Goal: Task Accomplishment & Management: Complete application form

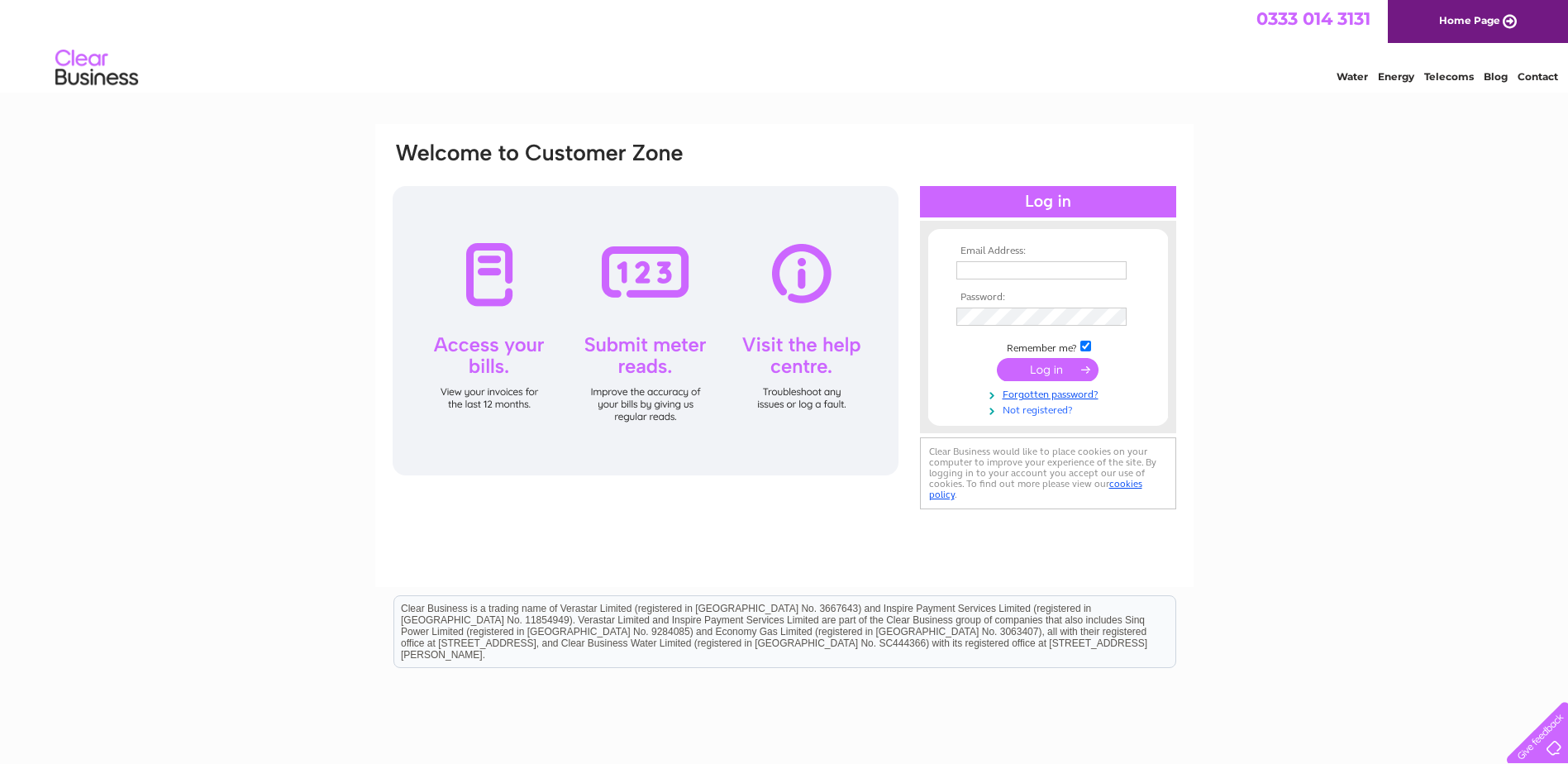
click at [1042, 410] on link "Not registered?" at bounding box center [1050, 409] width 188 height 16
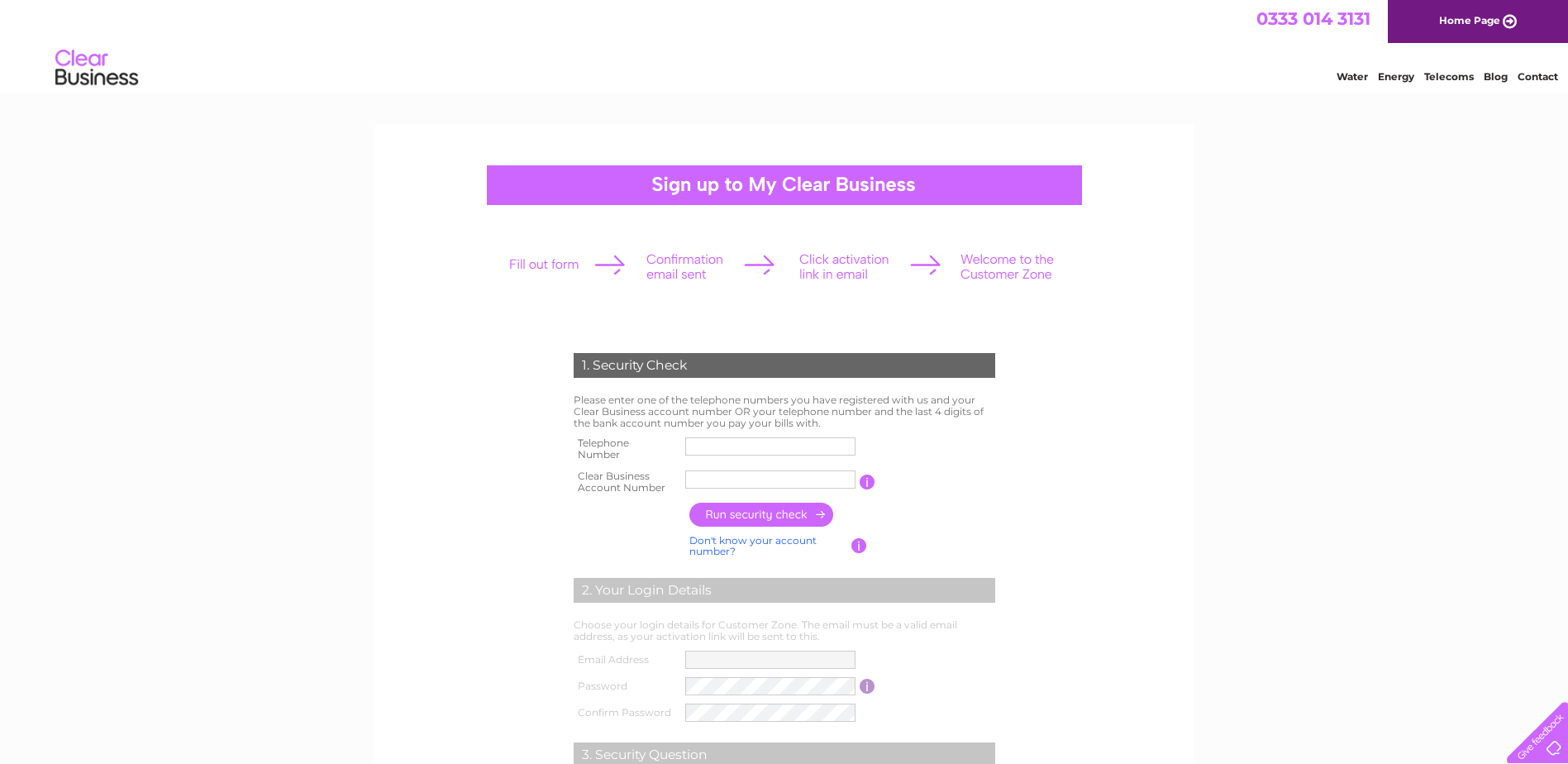
click at [741, 444] on input "text" at bounding box center [770, 446] width 171 height 18
type input "02030022500"
click at [769, 449] on input "02030022500" at bounding box center [771, 446] width 172 height 20
drag, startPoint x: 687, startPoint y: 476, endPoint x: 716, endPoint y: 484, distance: 30.1
click at [687, 476] on input "[PERSON_NAME]" at bounding box center [771, 479] width 172 height 20
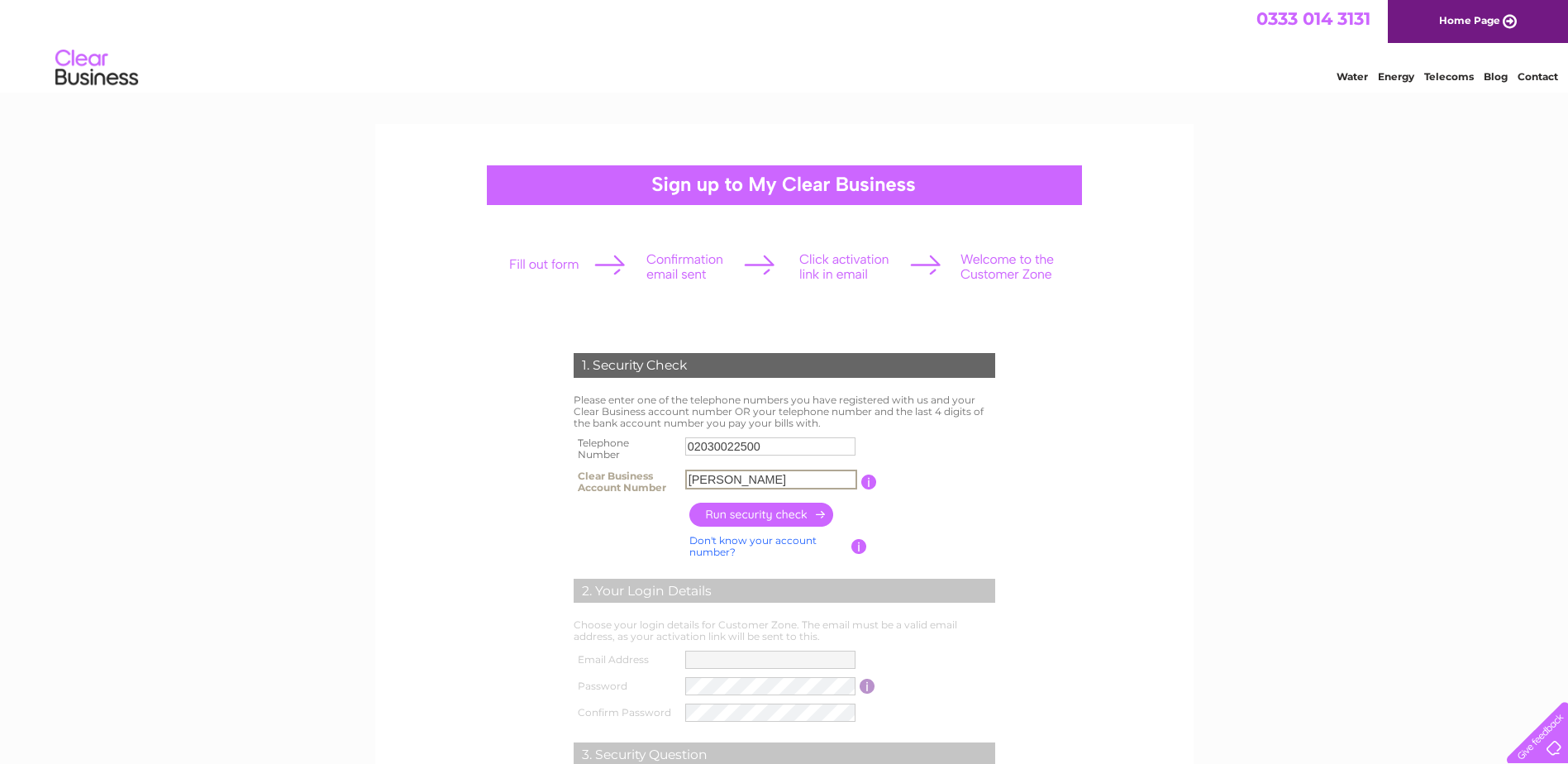
click at [734, 475] on input "[PERSON_NAME]" at bounding box center [771, 479] width 172 height 20
click at [705, 482] on input "[PERSON_NAME]" at bounding box center [771, 479] width 172 height 20
type input "30323838"
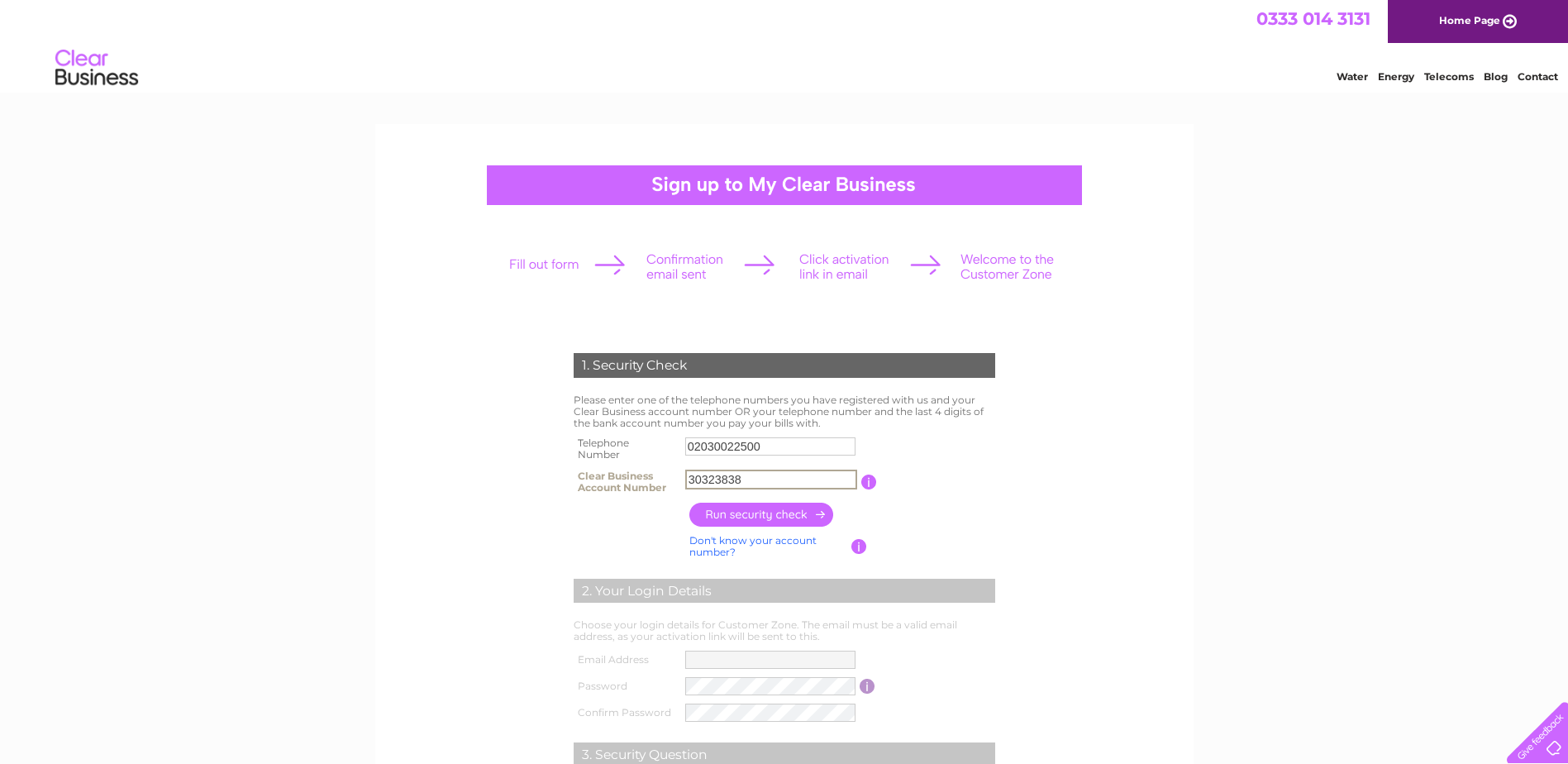
click at [753, 510] on input "button" at bounding box center [761, 514] width 145 height 24
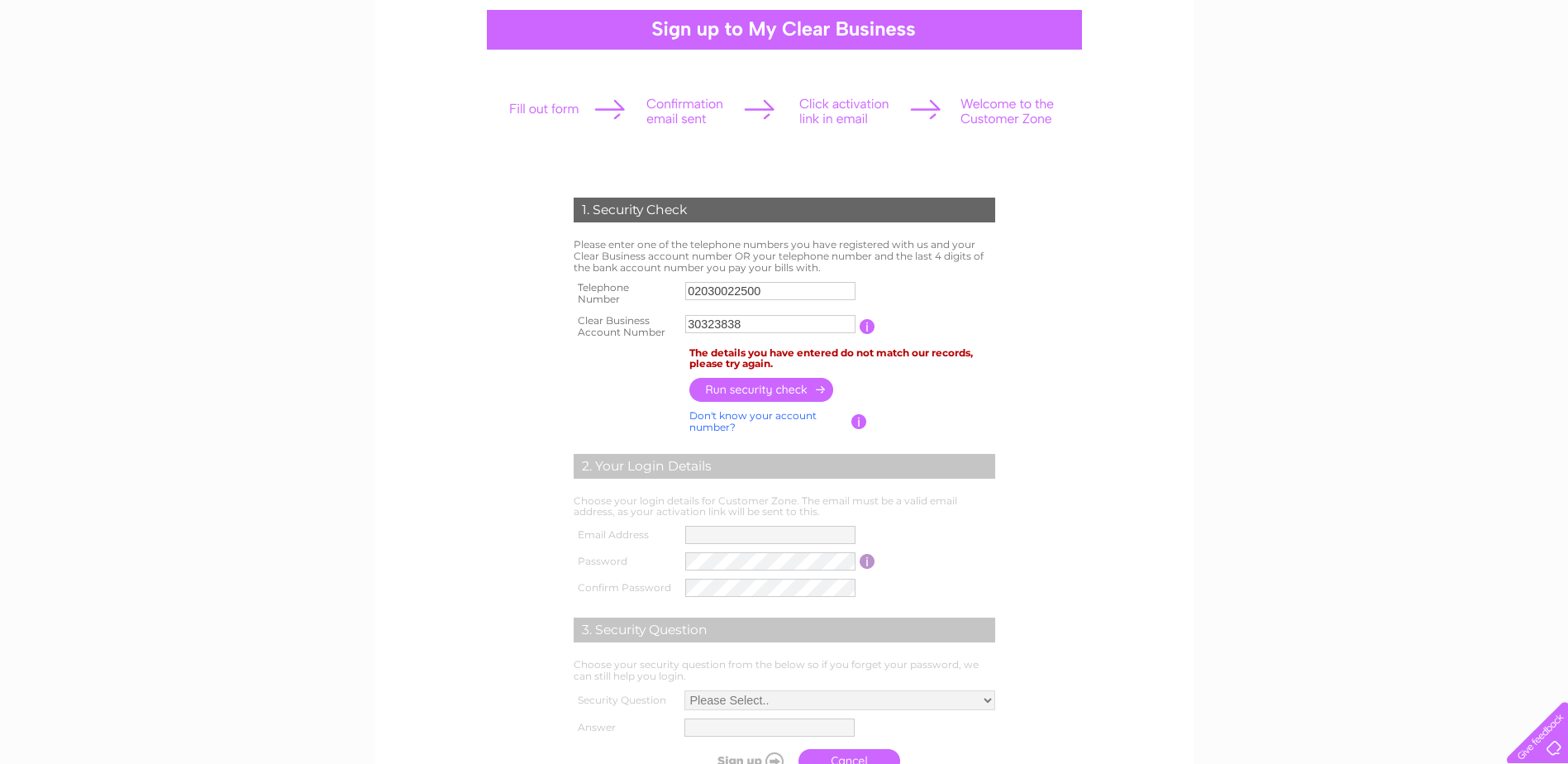
scroll to position [165, 0]
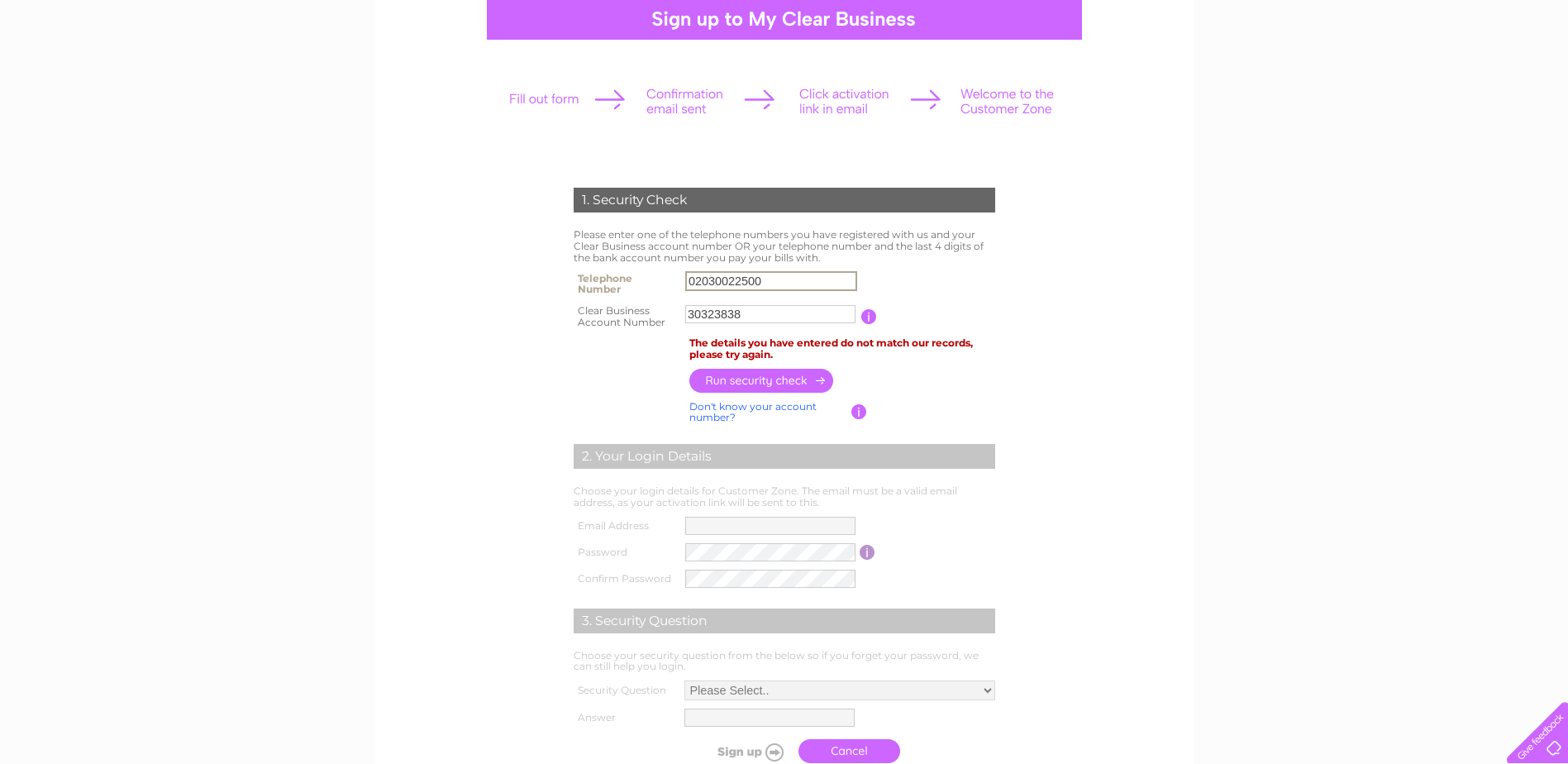
click at [777, 289] on input "02030022500" at bounding box center [771, 281] width 172 height 20
click at [696, 276] on input "02030022500" at bounding box center [771, 281] width 172 height 20
type input "2030022500"
click at [700, 316] on input "30323838" at bounding box center [770, 313] width 171 height 18
click at [746, 378] on input "button" at bounding box center [761, 380] width 145 height 24
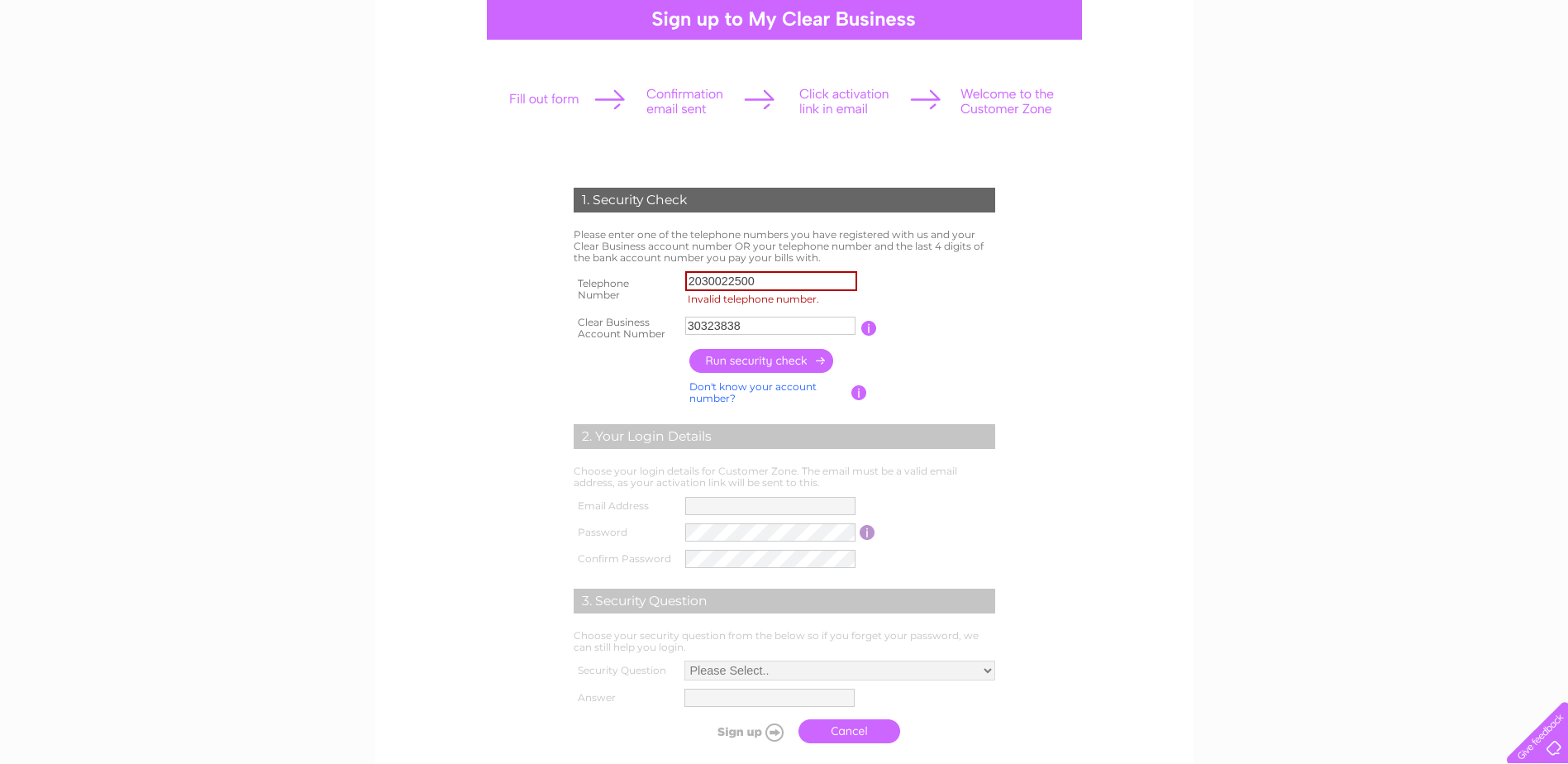
click at [720, 289] on input "2030022500" at bounding box center [771, 281] width 172 height 20
click at [715, 283] on input "2030022500" at bounding box center [771, 281] width 172 height 20
click at [715, 282] on input "Invalid telephone number." at bounding box center [771, 281] width 172 height 20
type input "02030068457"
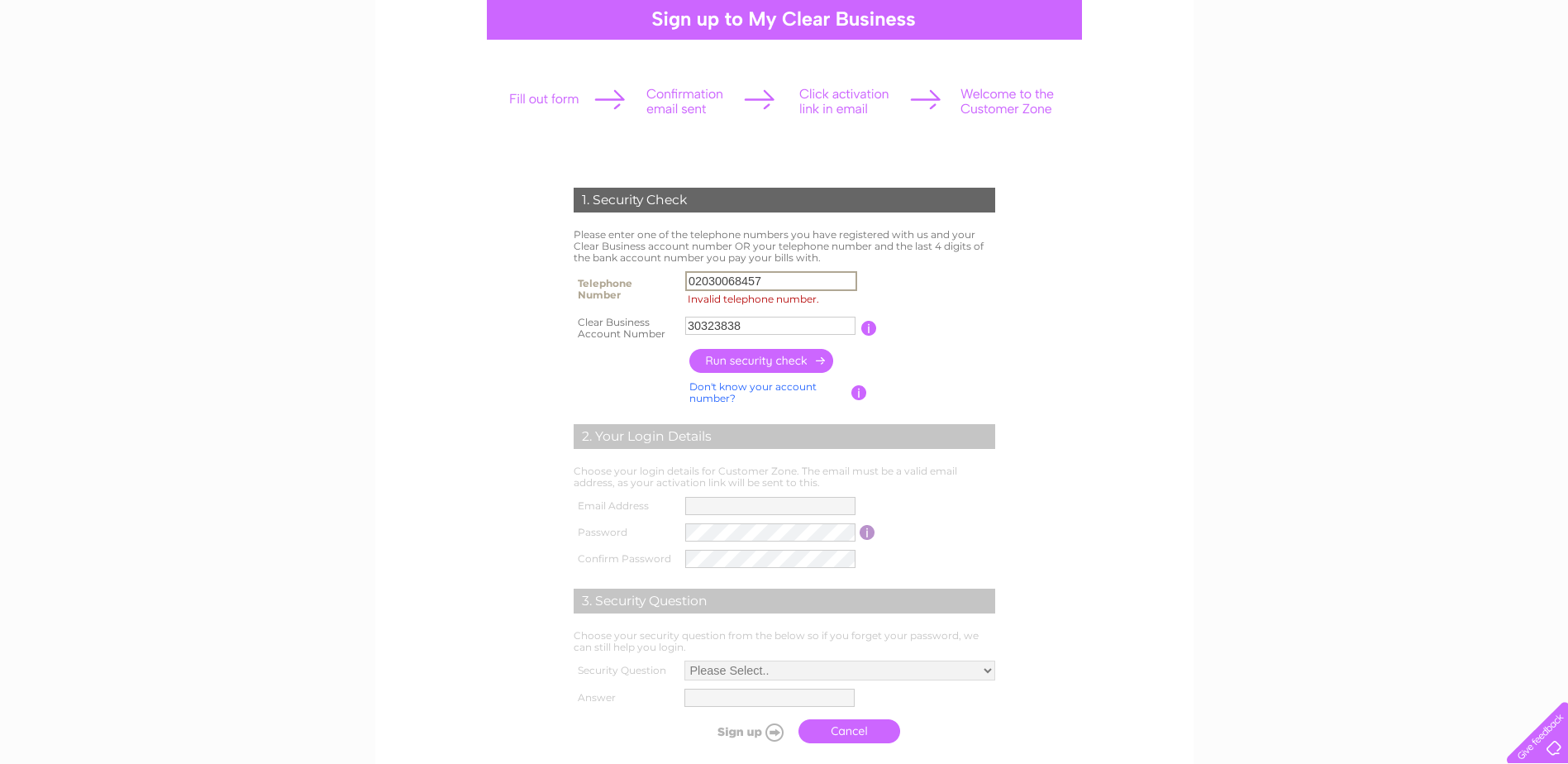
click at [765, 352] on input "button" at bounding box center [761, 361] width 145 height 24
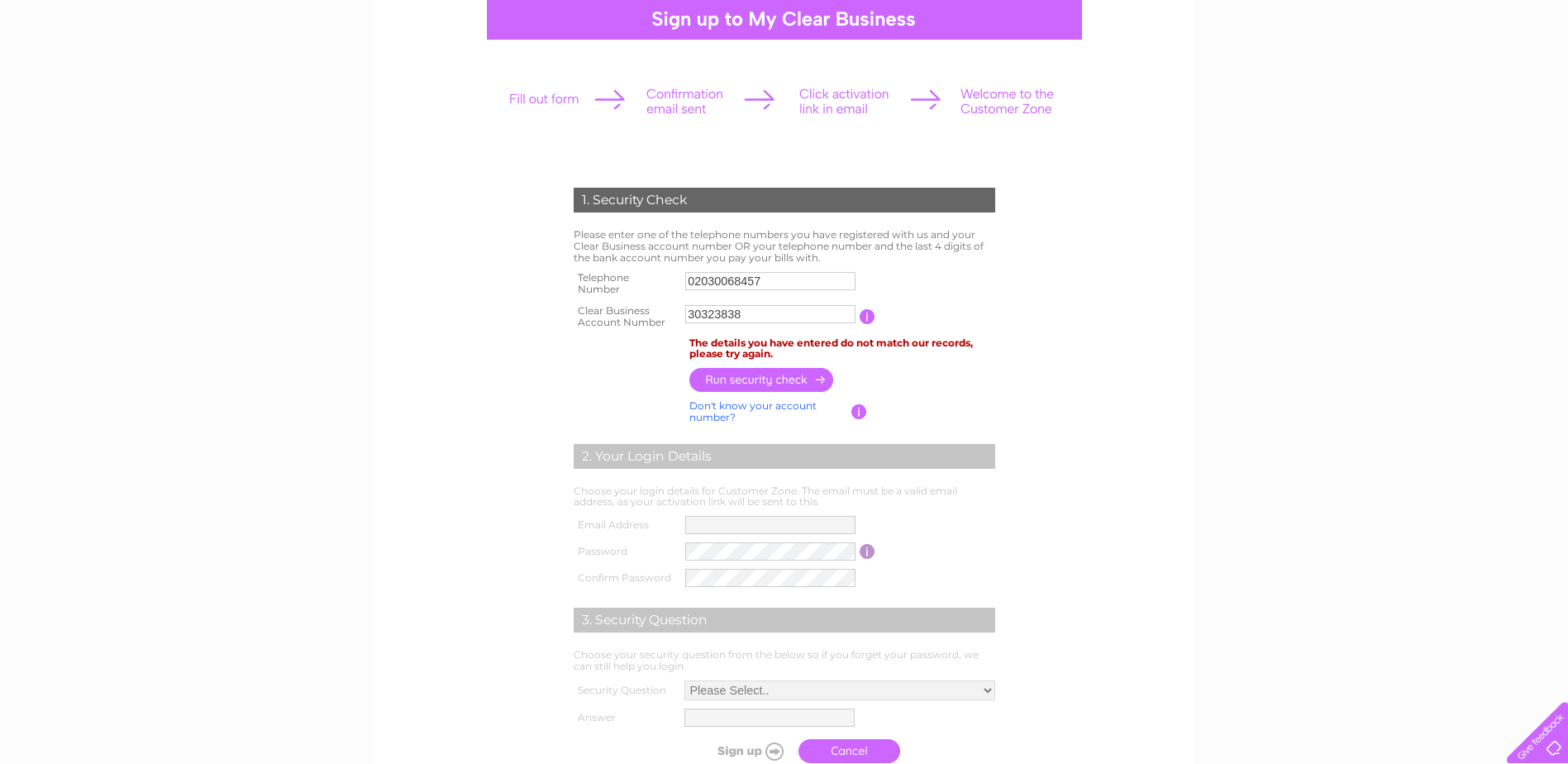
click at [714, 273] on input "02030068457" at bounding box center [770, 280] width 171 height 18
click at [714, 273] on input "02030068457" at bounding box center [771, 281] width 172 height 20
click at [715, 316] on input "30323838" at bounding box center [770, 313] width 171 height 18
click at [715, 316] on input "30323838" at bounding box center [771, 314] width 172 height 20
click at [700, 281] on input "02" at bounding box center [771, 281] width 172 height 20
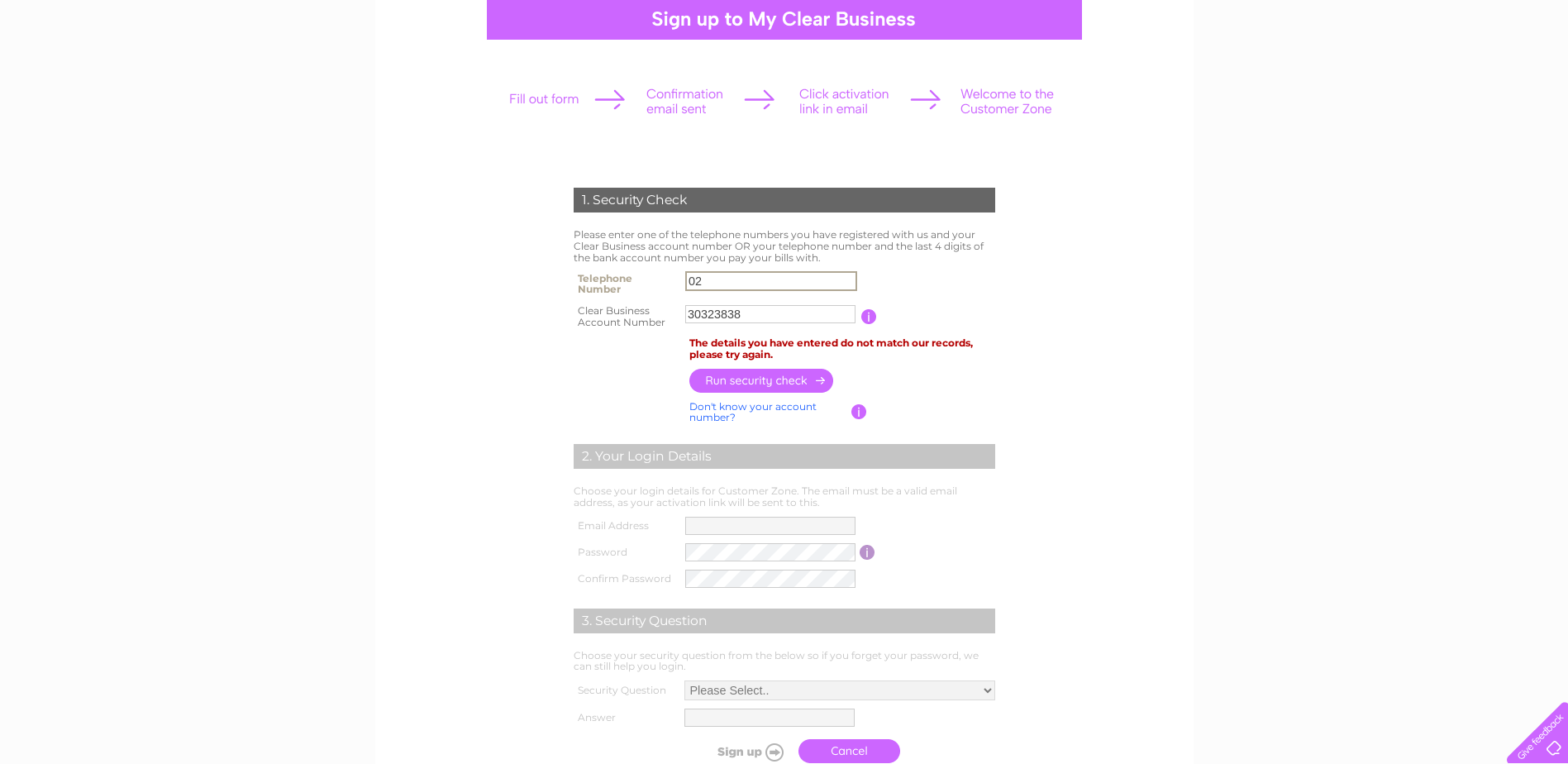
click at [700, 281] on input "02" at bounding box center [771, 281] width 172 height 20
type input "01212556227"
click at [758, 380] on input "button" at bounding box center [761, 380] width 145 height 24
